Goal: Find specific page/section: Find specific page/section

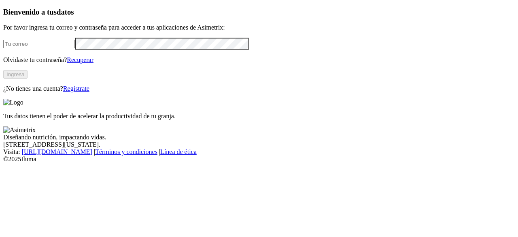
type input "[PERSON_NAME][EMAIL_ADDRESS][PERSON_NAME][DOMAIN_NAME]"
click at [28, 79] on button "Ingresa" at bounding box center [15, 74] width 24 height 9
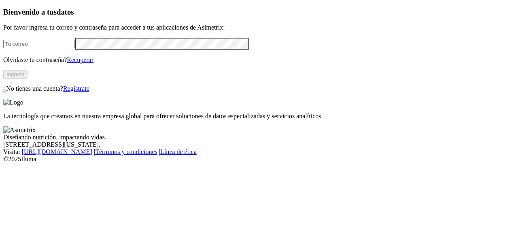
type input "[PERSON_NAME][EMAIL_ADDRESS][PERSON_NAME][DOMAIN_NAME]"
click at [28, 79] on button "Ingresa" at bounding box center [15, 74] width 24 height 9
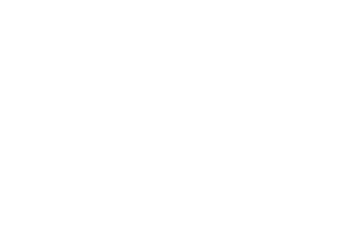
scroll to position [373, 0]
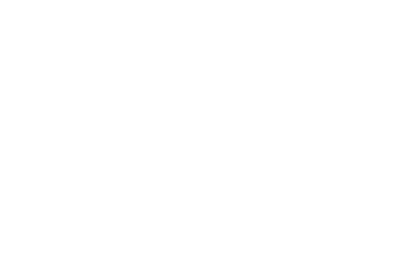
scroll to position [6, 0]
drag, startPoint x: 364, startPoint y: 62, endPoint x: 337, endPoint y: 193, distance: 134.1
drag, startPoint x: 401, startPoint y: 149, endPoint x: 378, endPoint y: 198, distance: 54.0
